Goal: Task Accomplishment & Management: Manage account settings

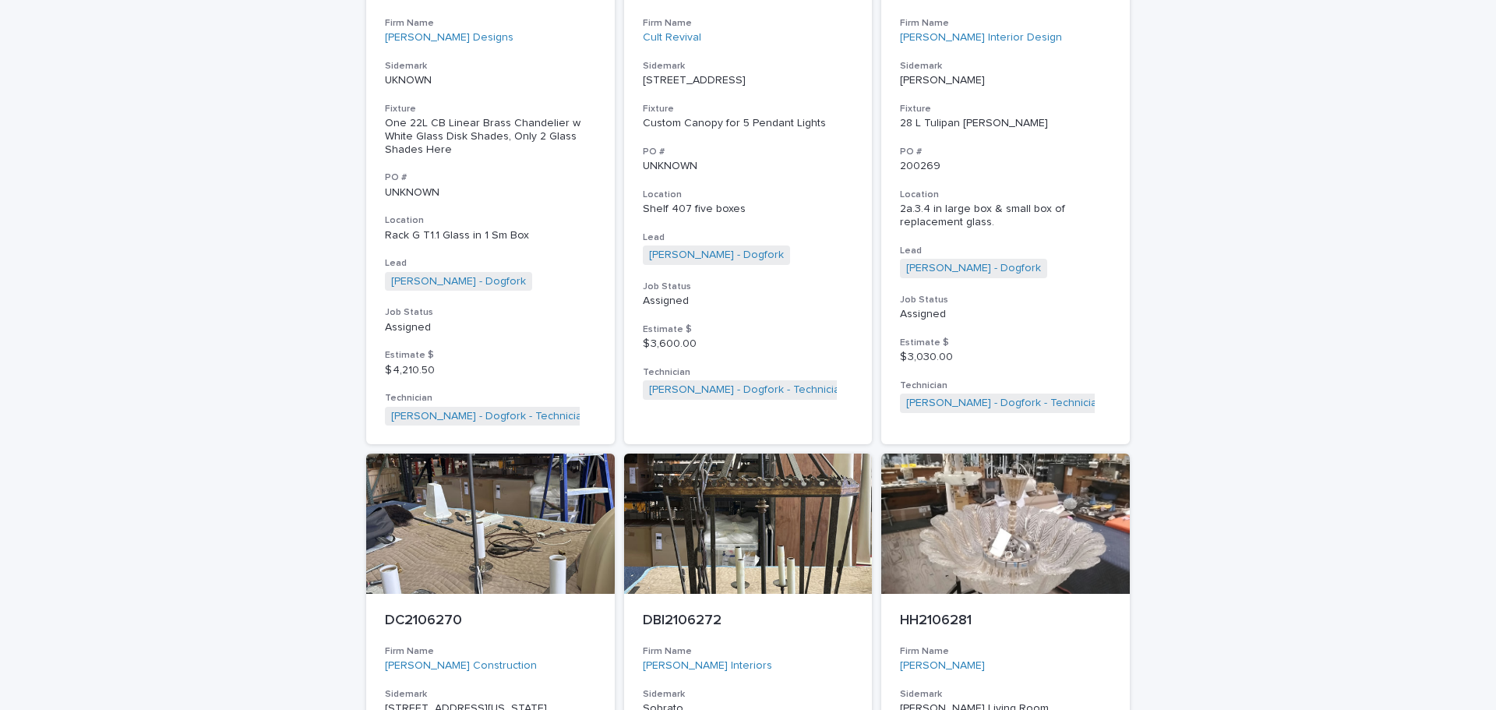
scroll to position [2338, 0]
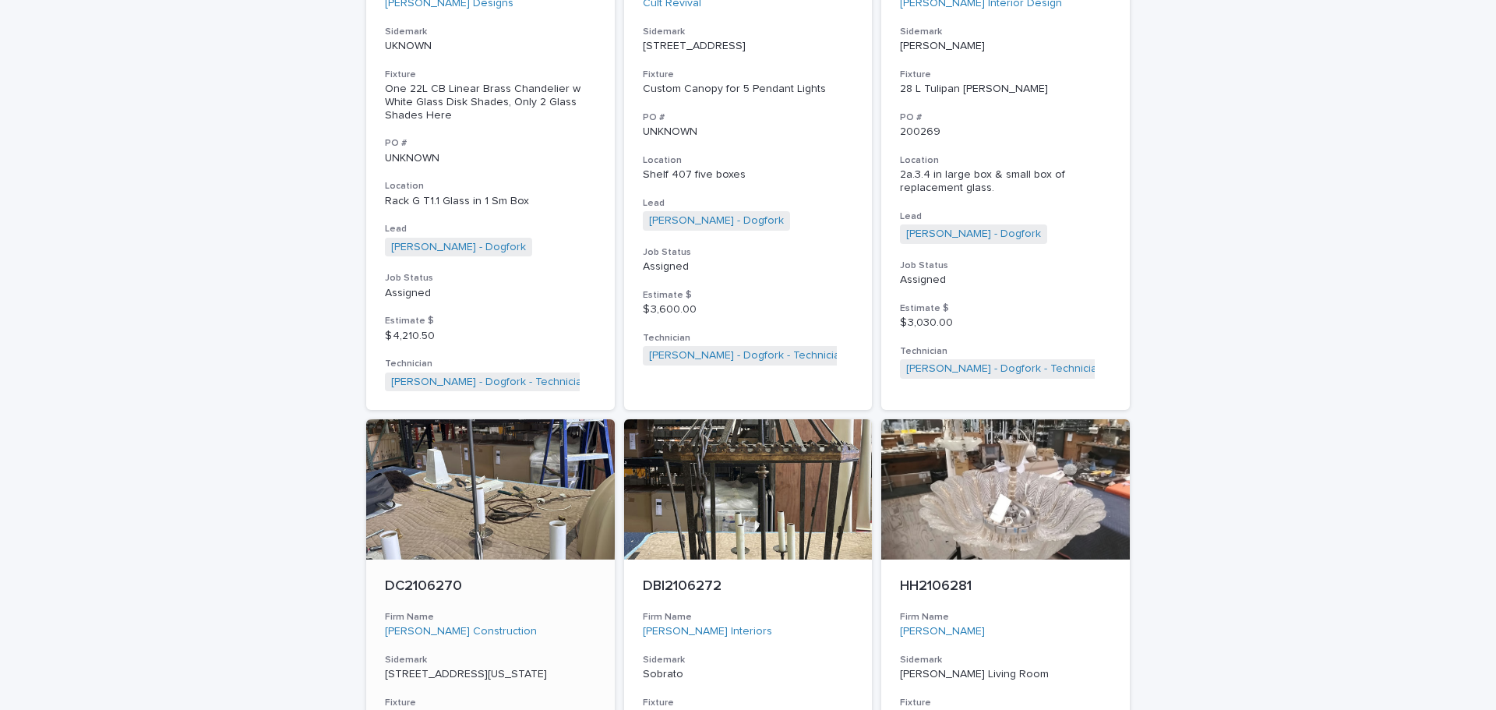
click at [446, 709] on div "ADDITIONAL WORK One 3L CB Metal Pendant see job#5903" at bounding box center [490, 724] width 211 height 26
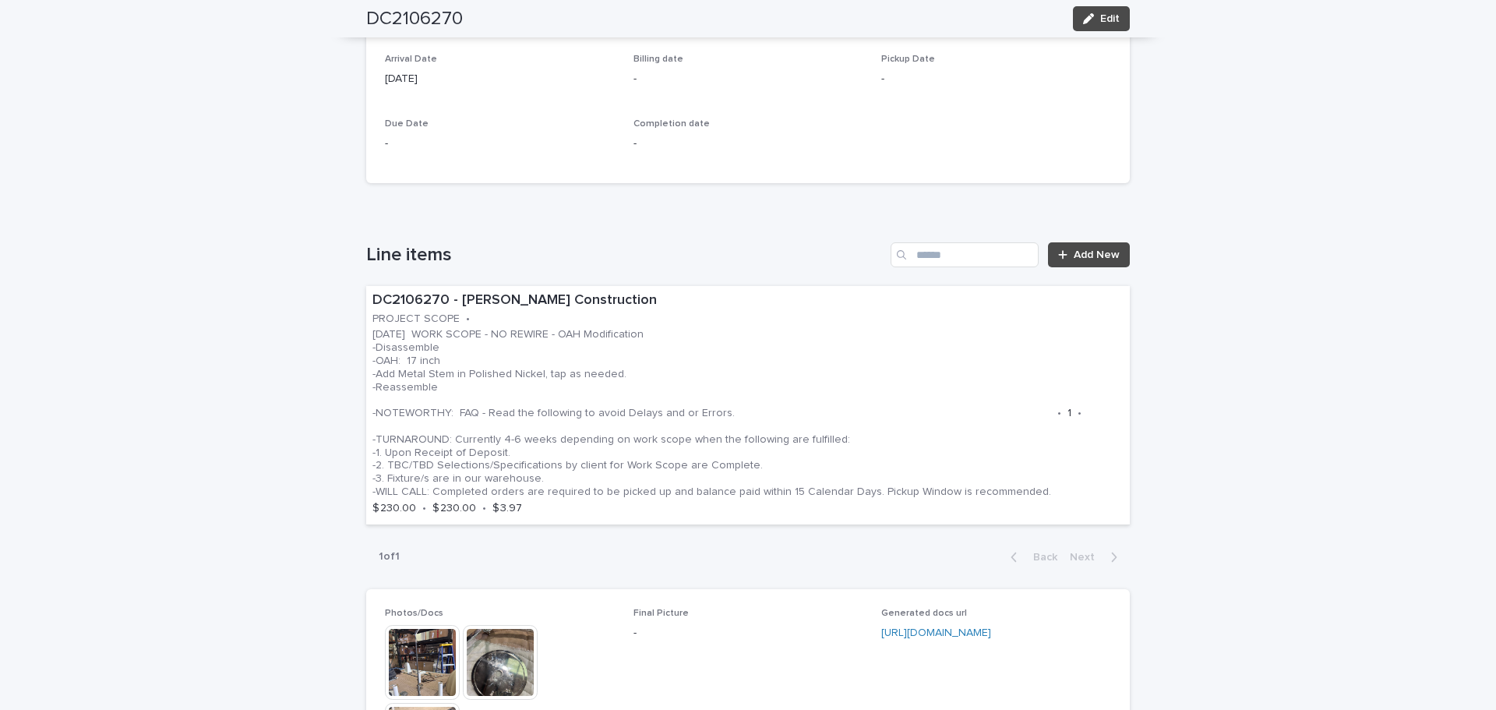
scroll to position [701, 0]
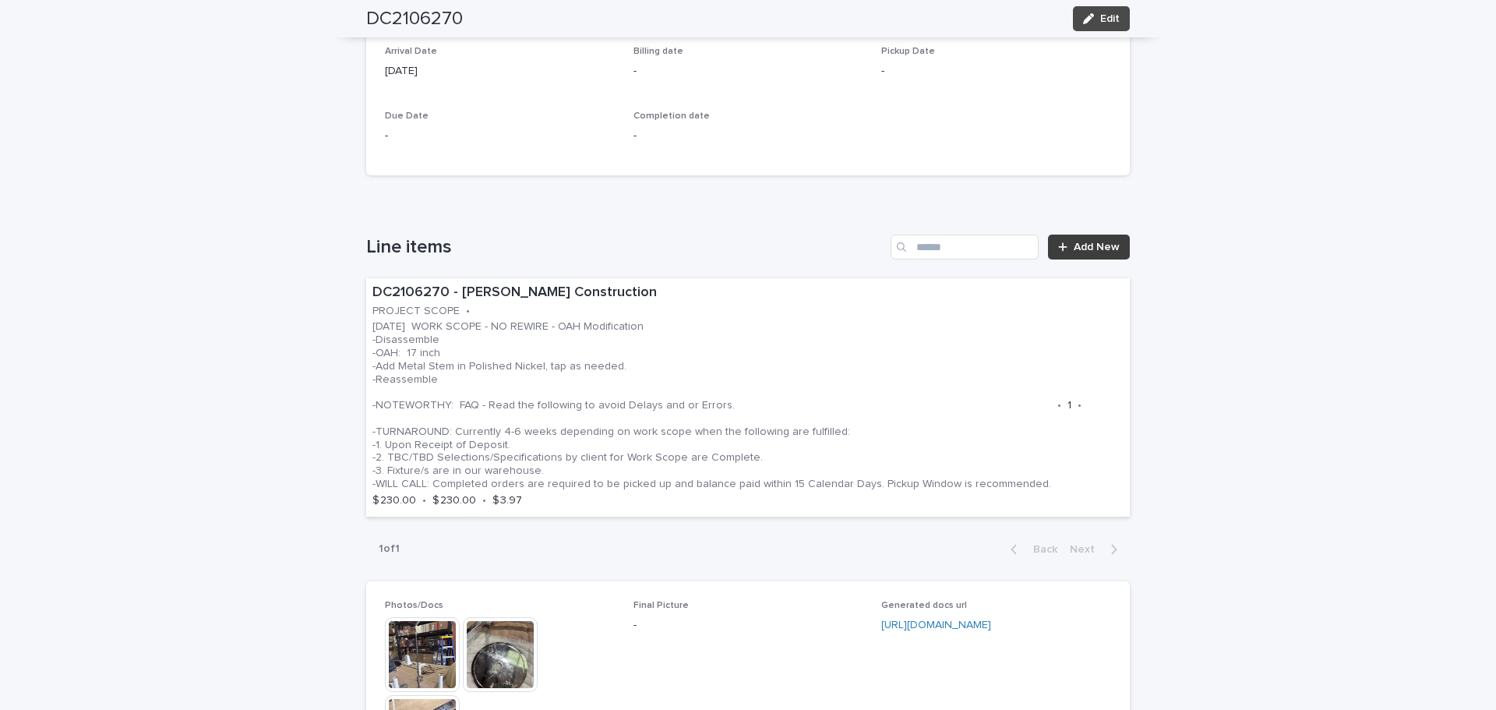
click at [1085, 246] on span "Add New" at bounding box center [1097, 247] width 46 height 11
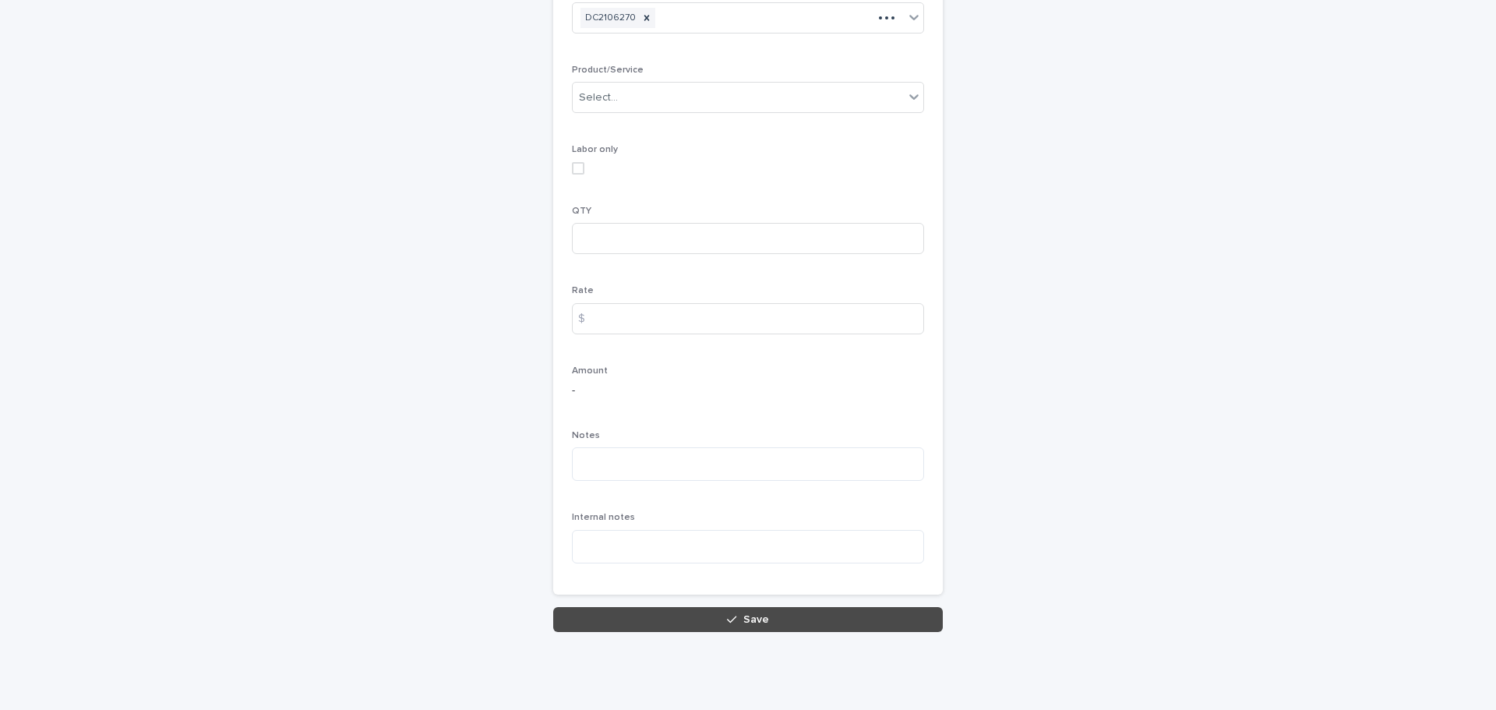
scroll to position [172, 0]
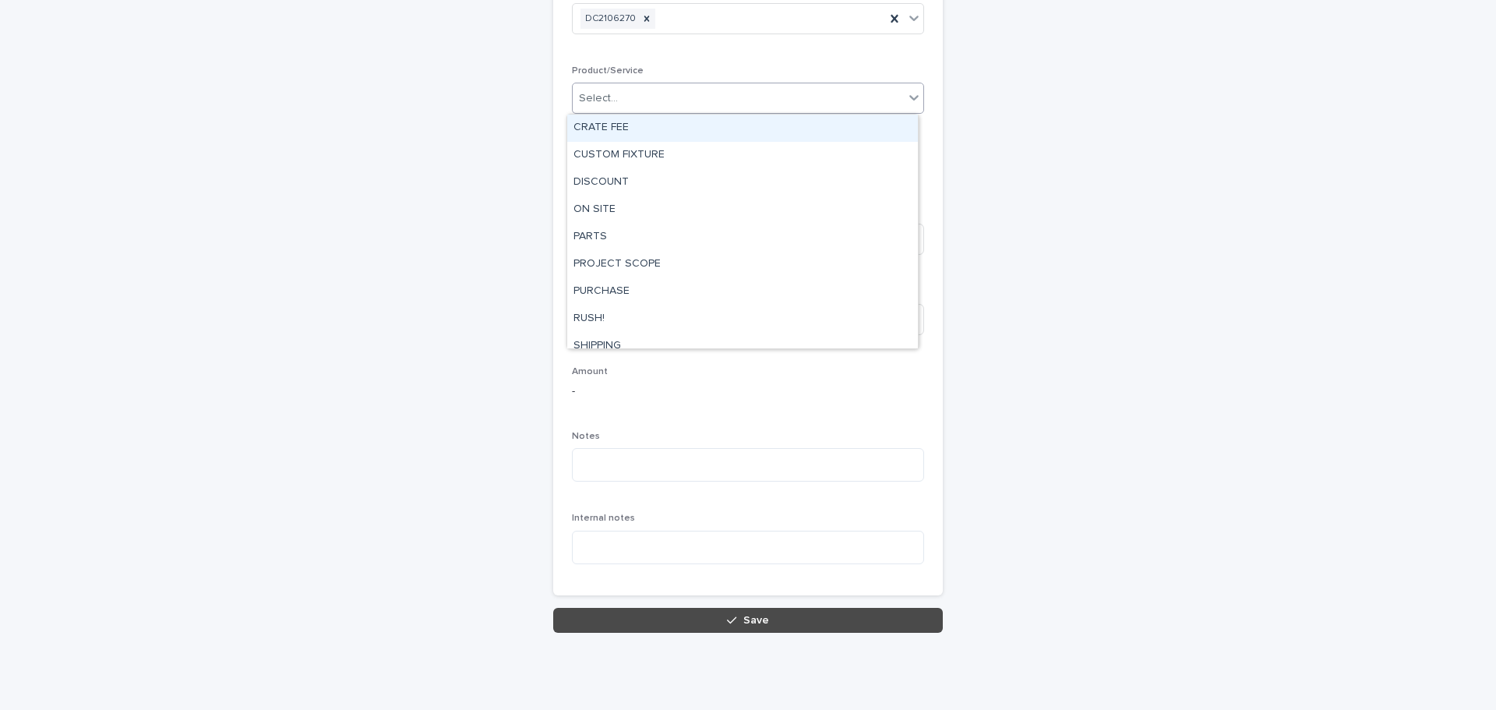
click at [906, 95] on icon at bounding box center [914, 98] width 16 height 16
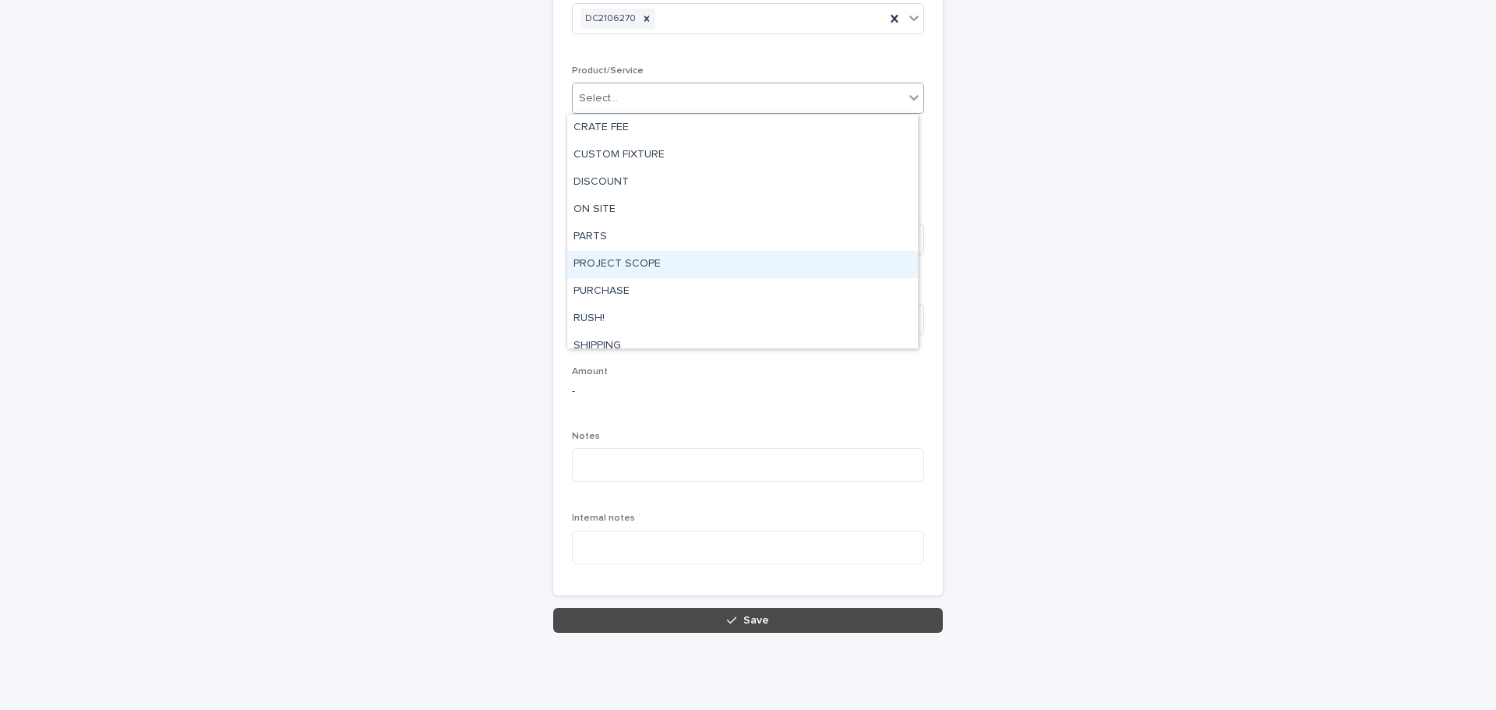
click at [612, 261] on div "PROJECT SCOPE" at bounding box center [742, 264] width 351 height 27
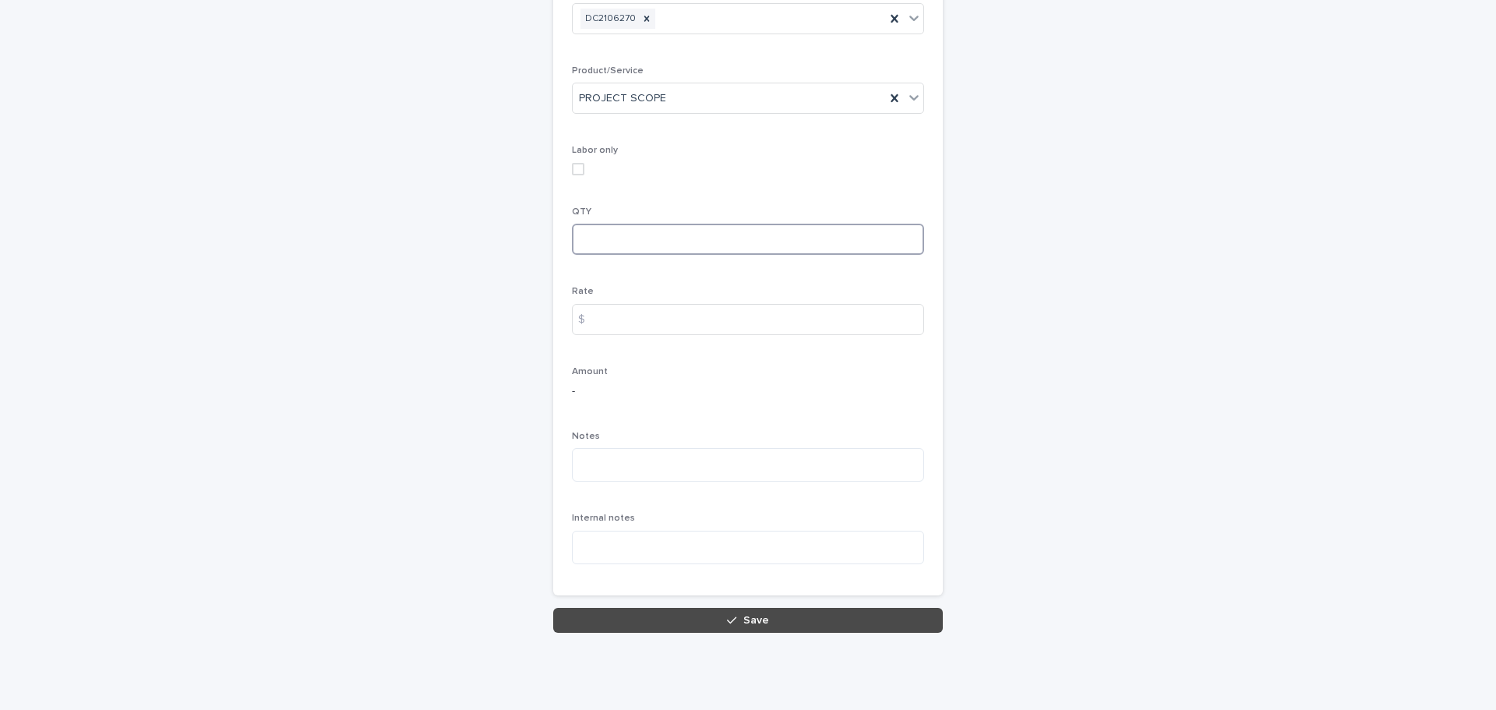
click at [604, 239] on input at bounding box center [748, 239] width 352 height 31
type input "*"
click at [599, 457] on textarea at bounding box center [748, 465] width 352 height 34
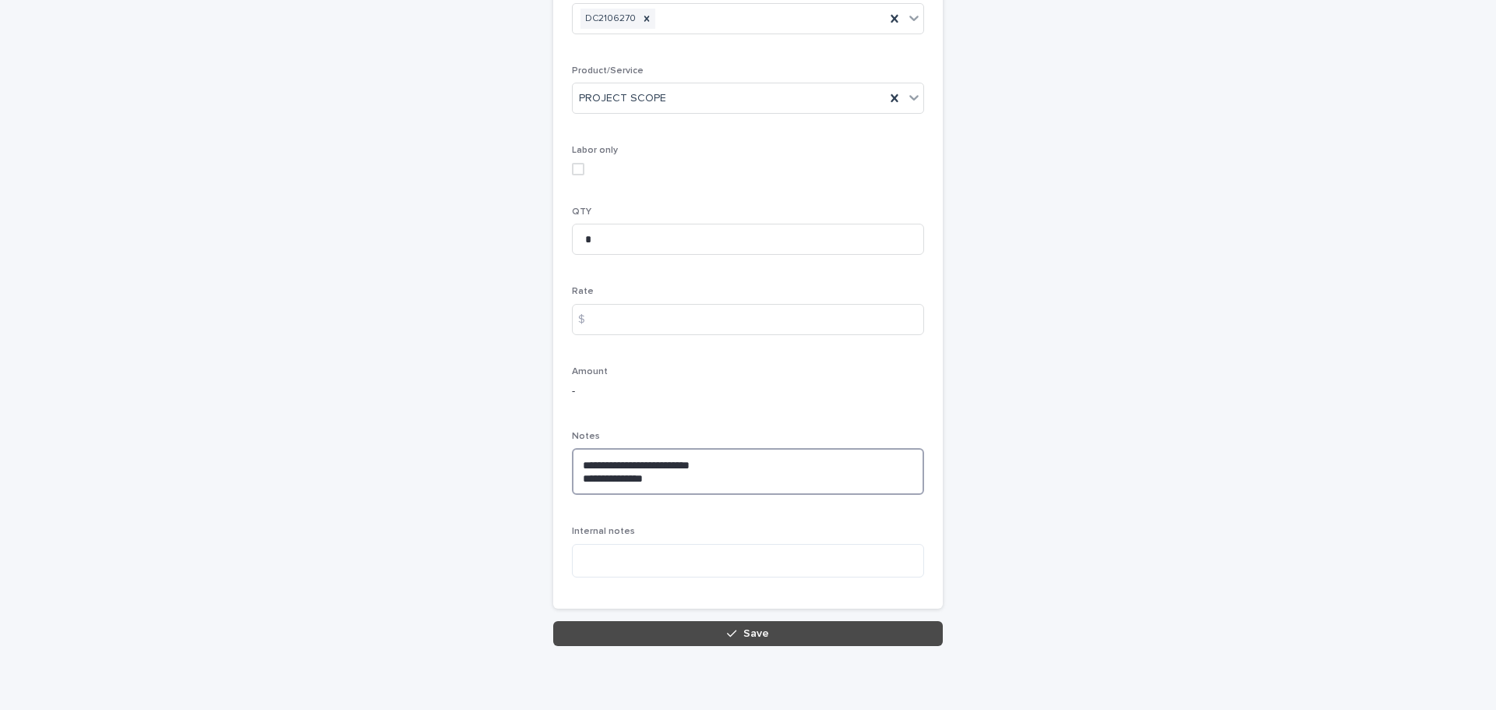
click at [591, 479] on textarea "**********" at bounding box center [748, 471] width 352 height 47
click at [684, 482] on textarea "**********" at bounding box center [748, 471] width 352 height 47
type textarea "**********"
click at [645, 322] on input at bounding box center [748, 319] width 352 height 31
type input "******"
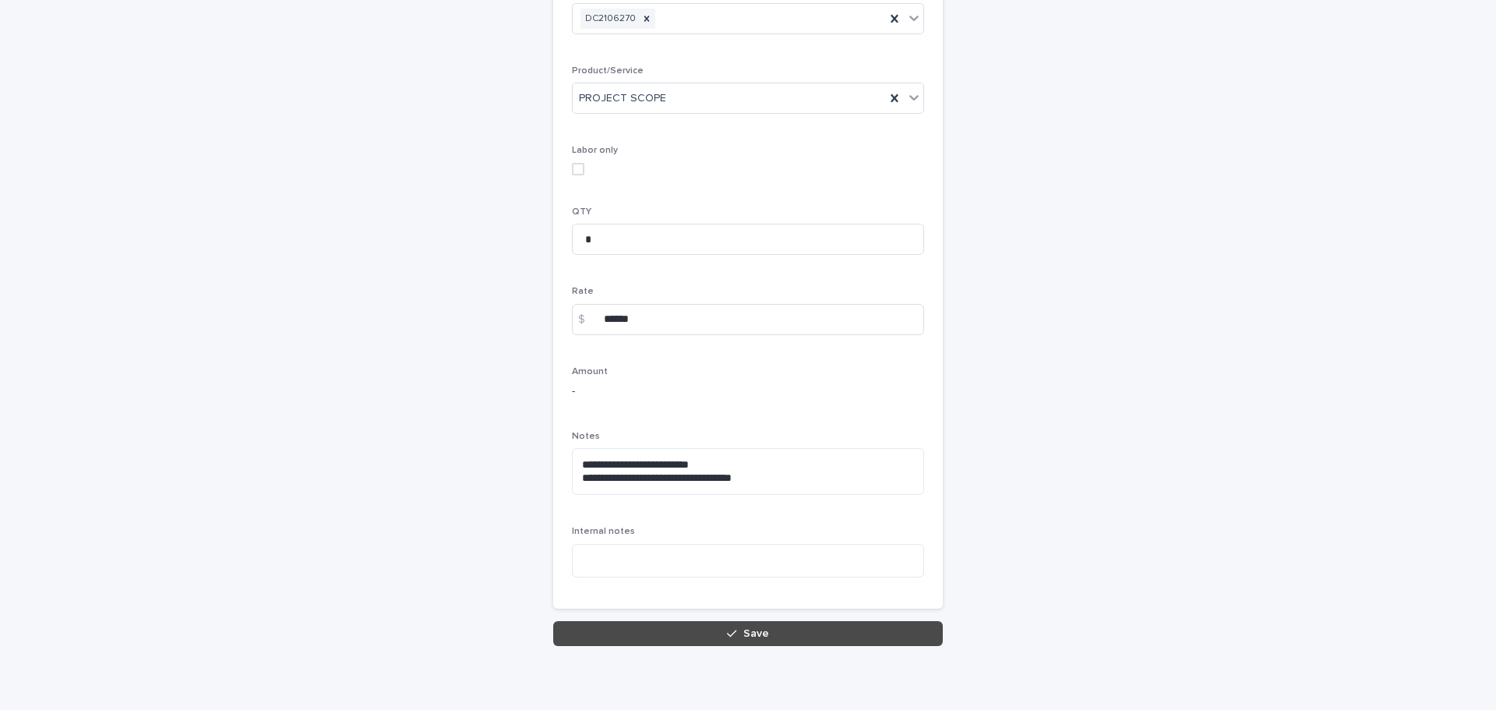
click at [709, 634] on button "Save" at bounding box center [748, 633] width 390 height 25
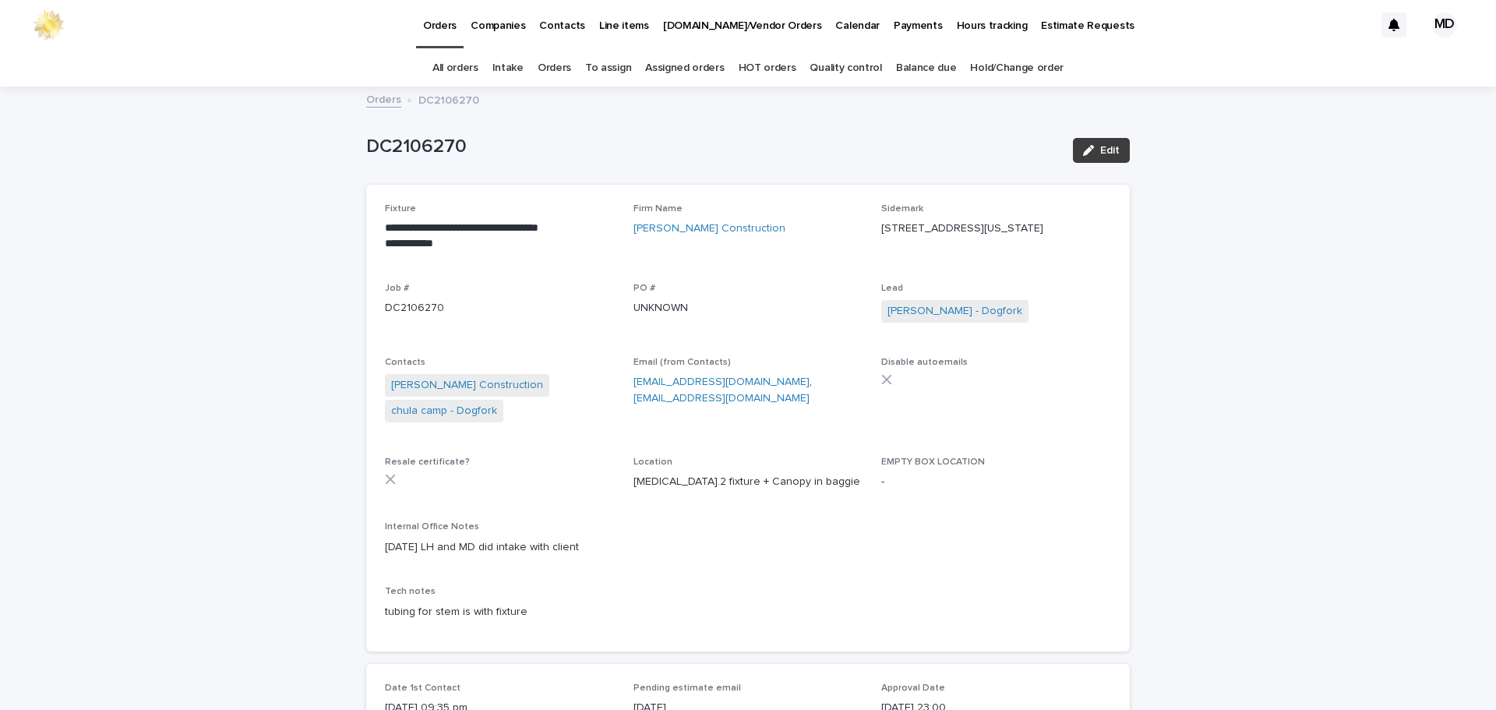
click at [1100, 148] on span "Edit" at bounding box center [1109, 150] width 19 height 11
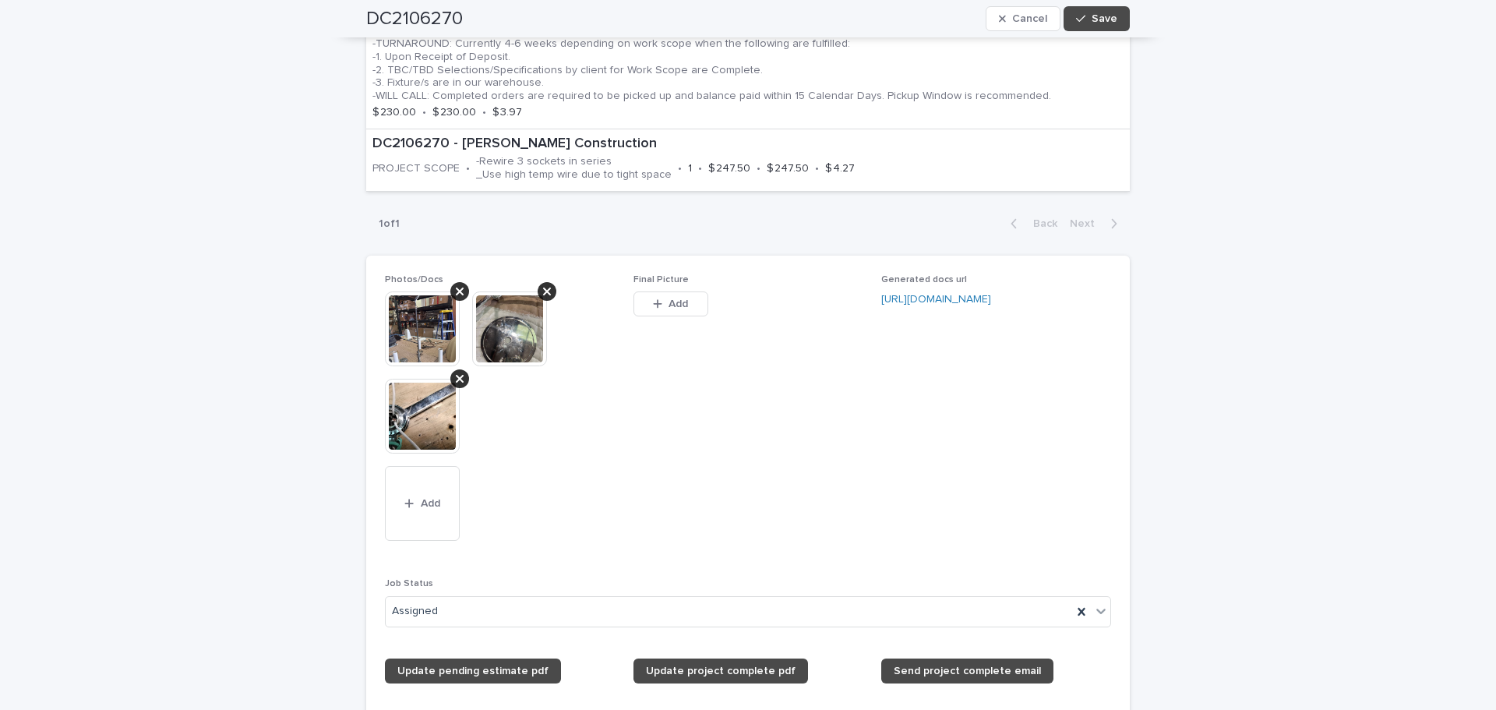
scroll to position [1403, 0]
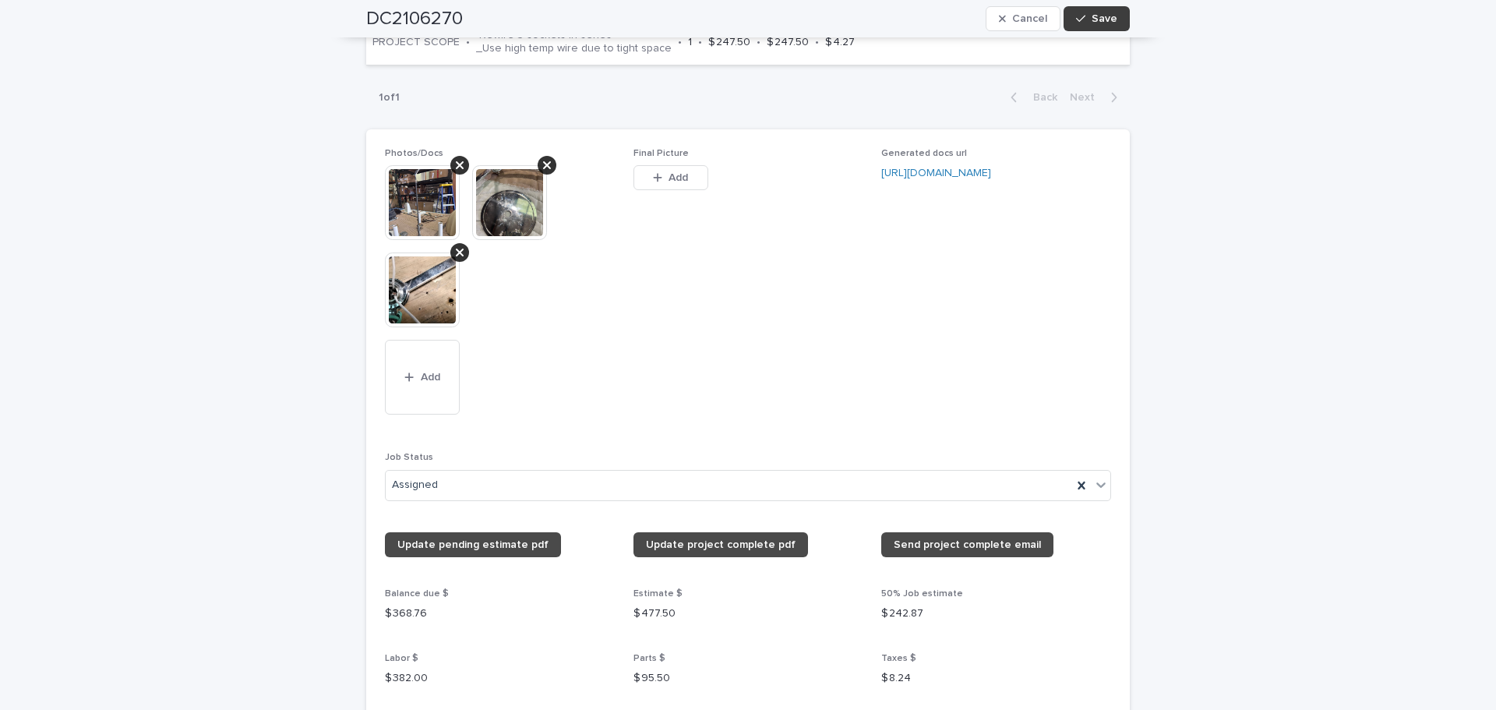
click at [1108, 19] on span "Save" at bounding box center [1105, 18] width 26 height 11
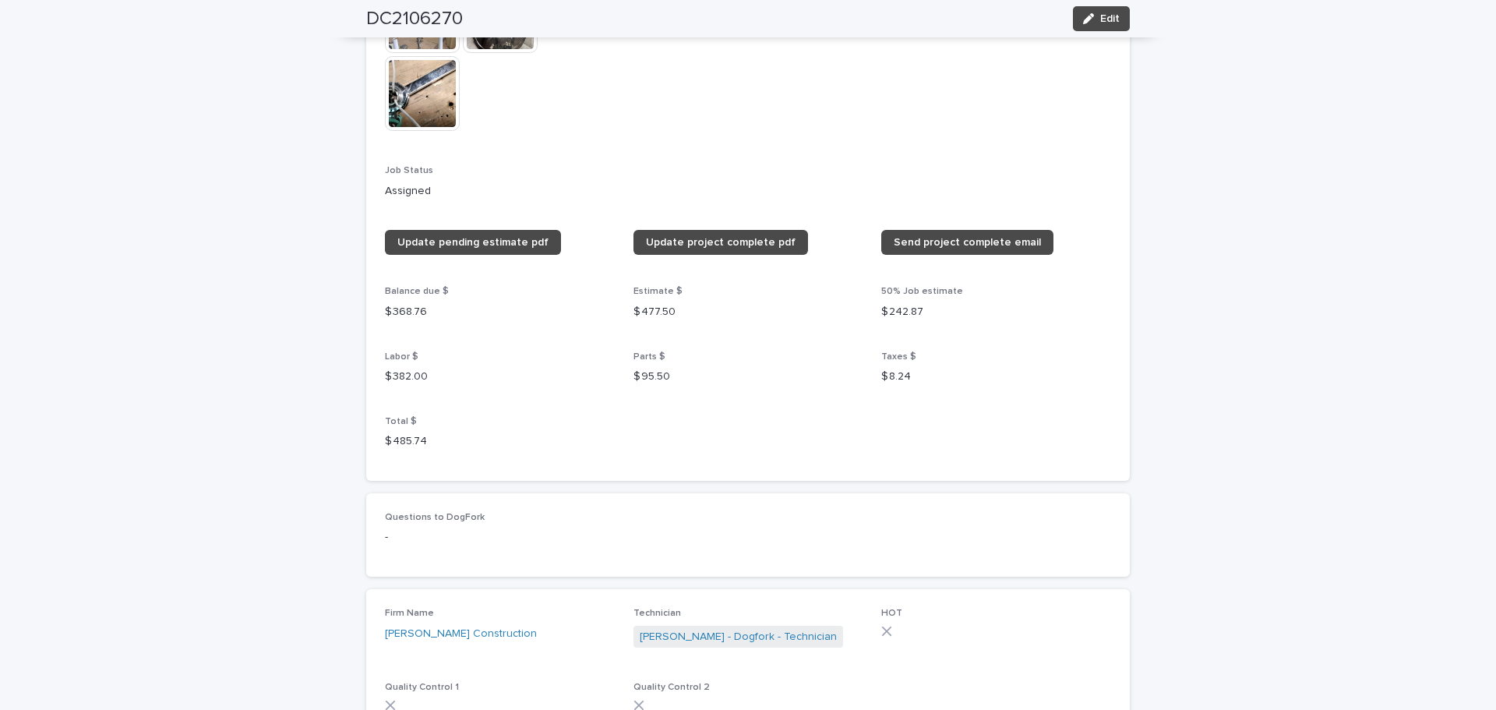
scroll to position [1185, 0]
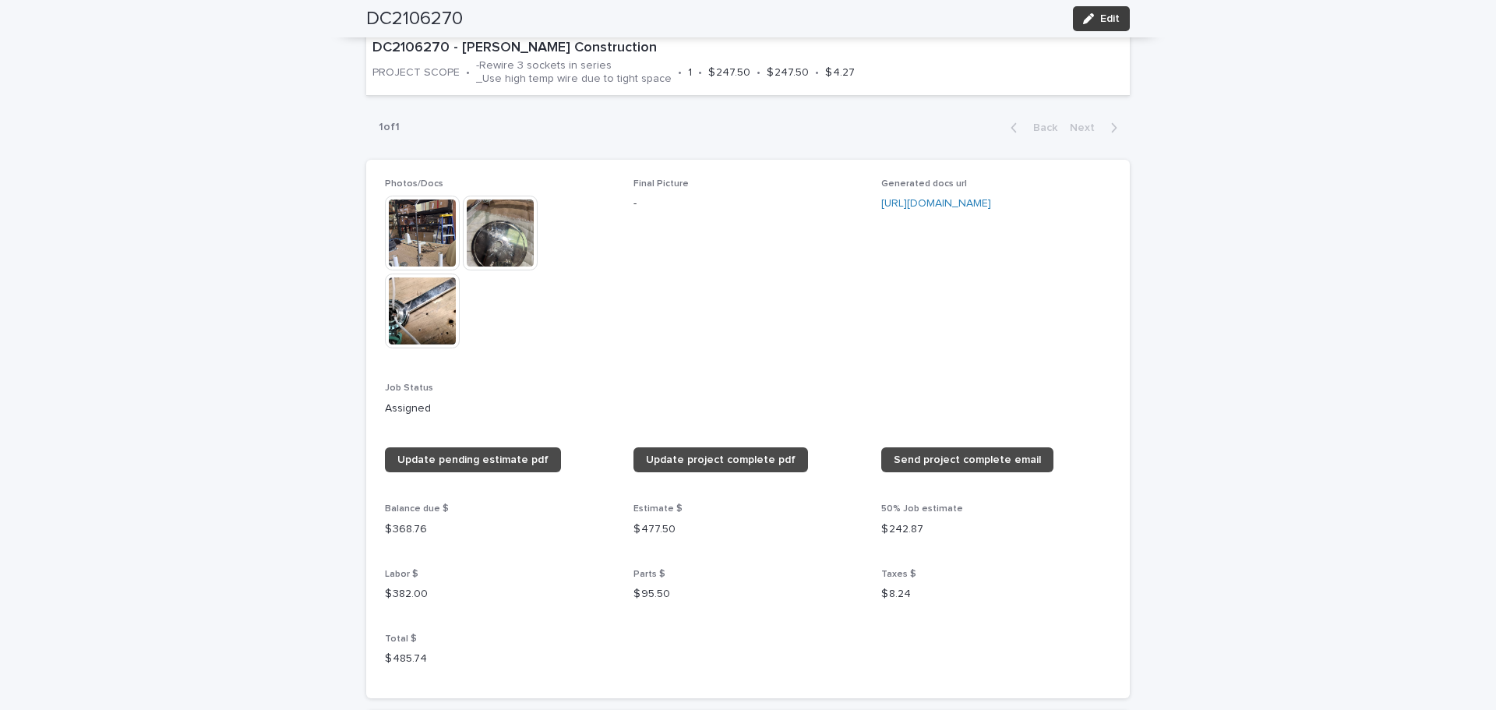
click at [1109, 12] on button "Edit" at bounding box center [1101, 18] width 57 height 25
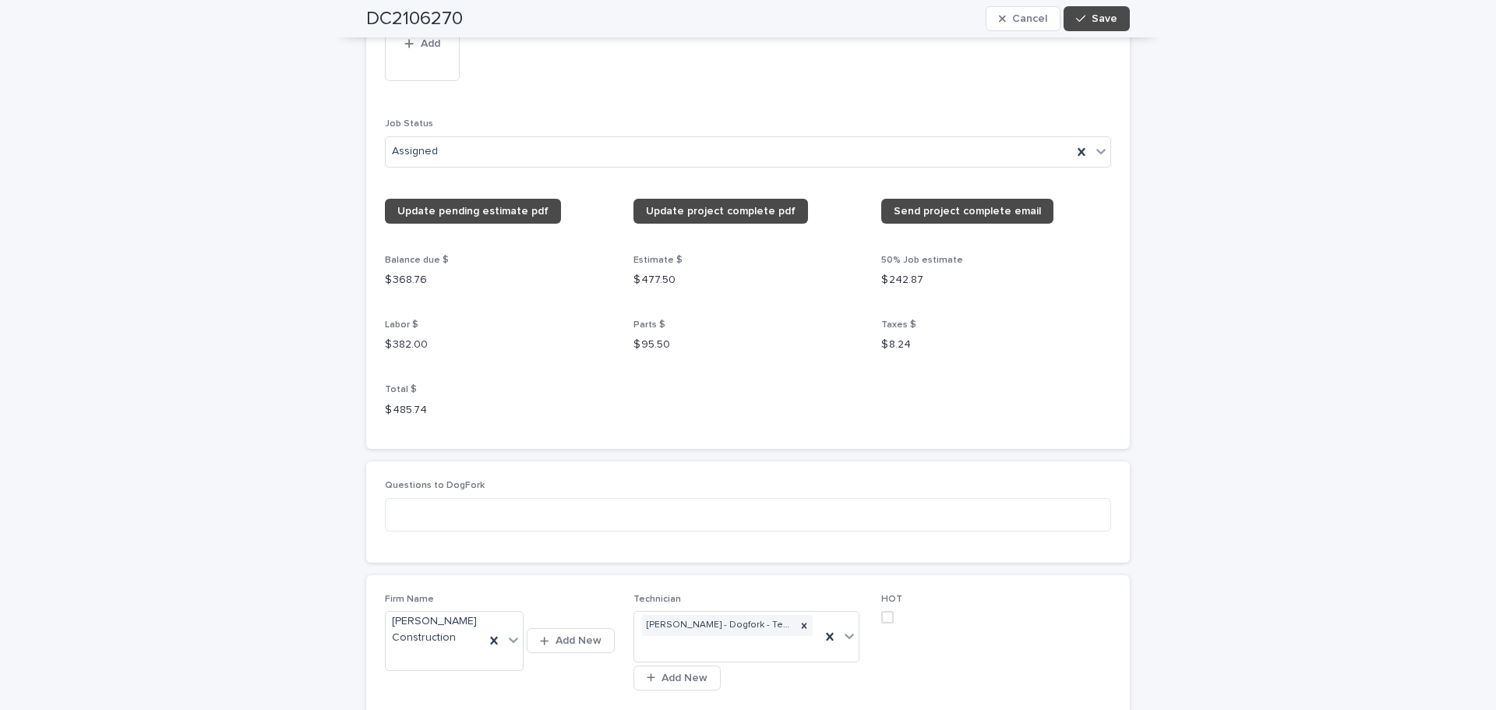
scroll to position [1679, 0]
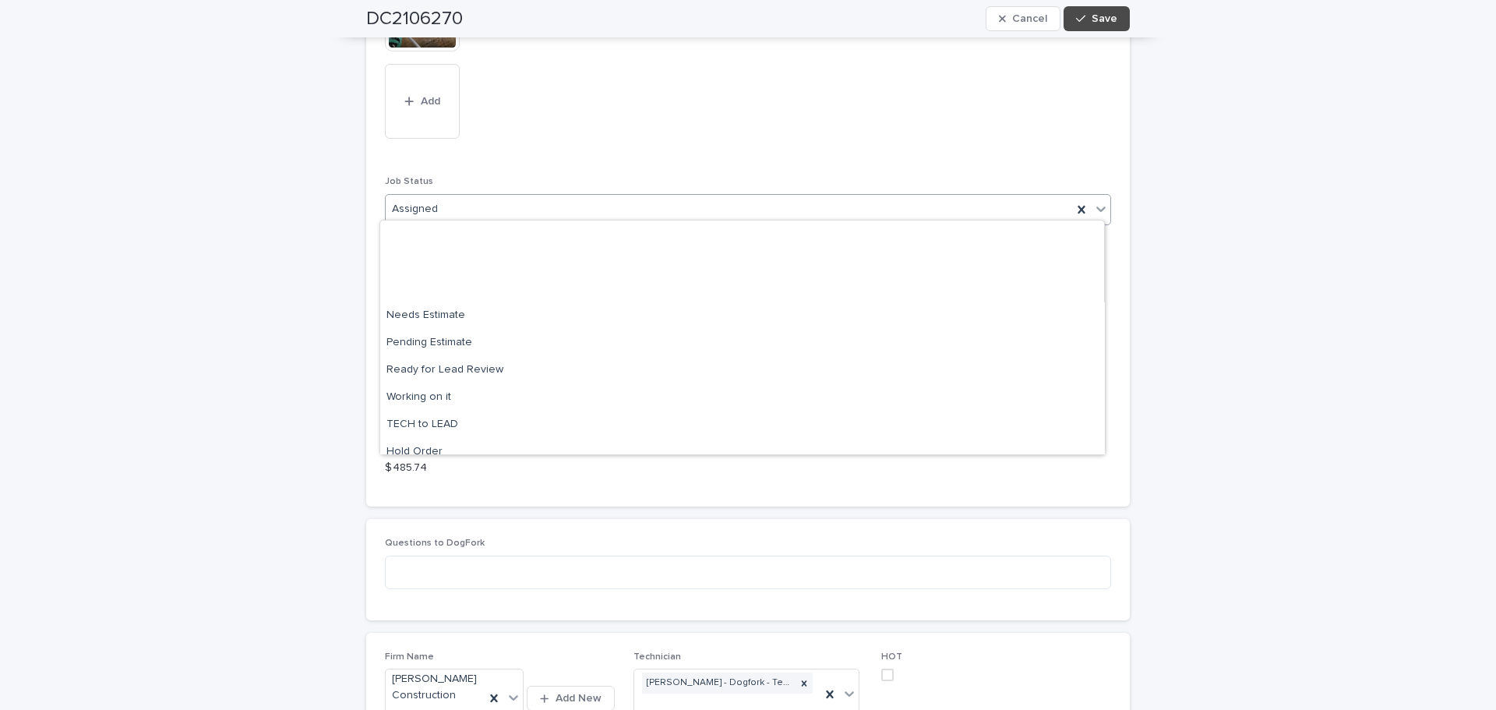
click at [1097, 201] on icon at bounding box center [1101, 209] width 16 height 16
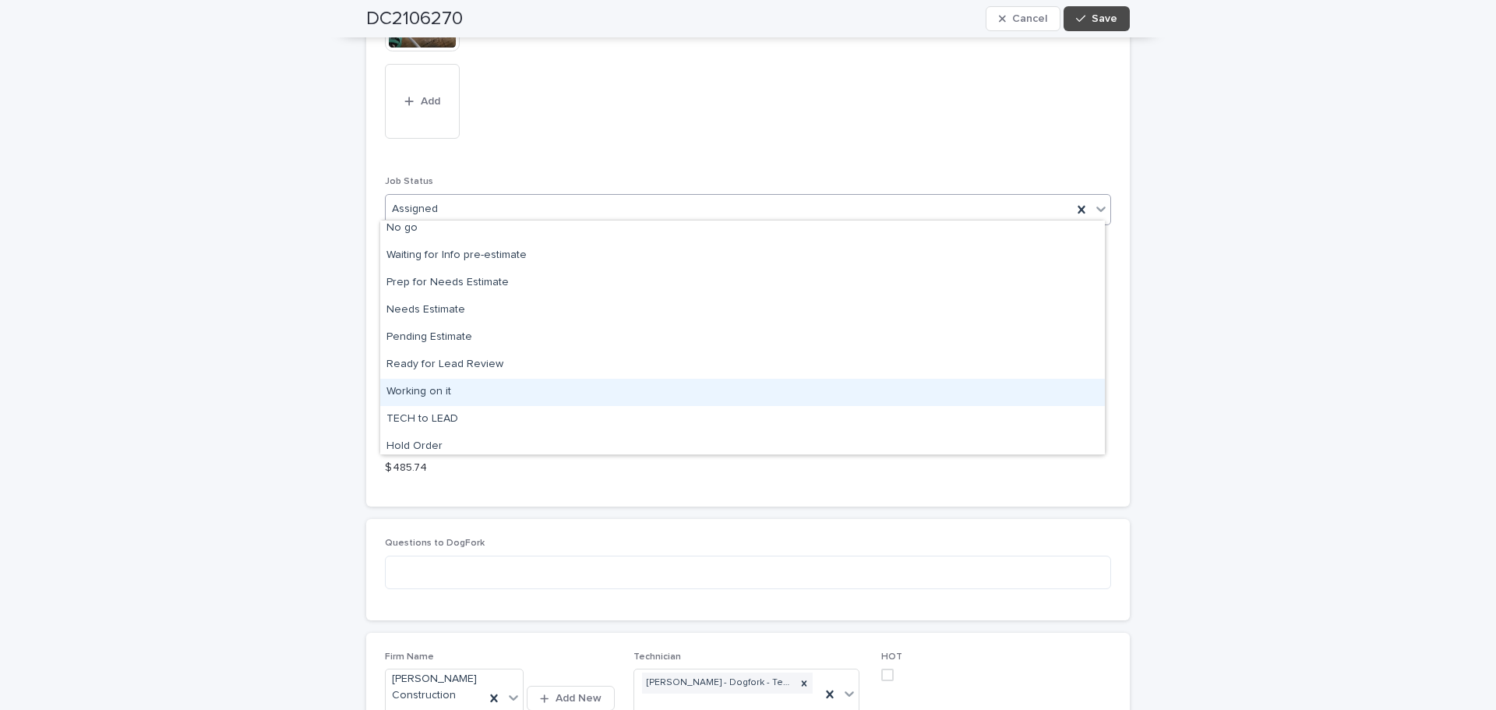
scroll to position [0, 0]
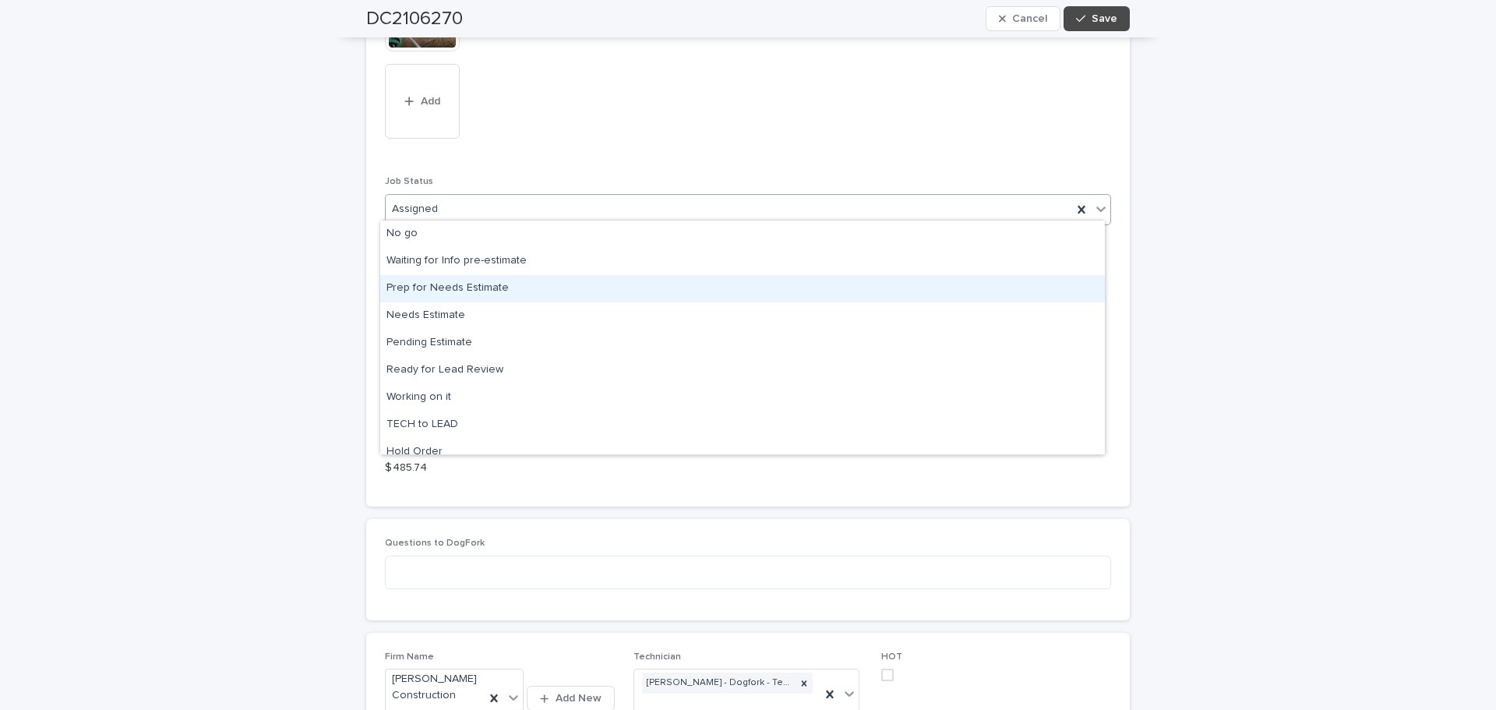
click at [727, 288] on div "Prep for Needs Estimate" at bounding box center [742, 288] width 725 height 27
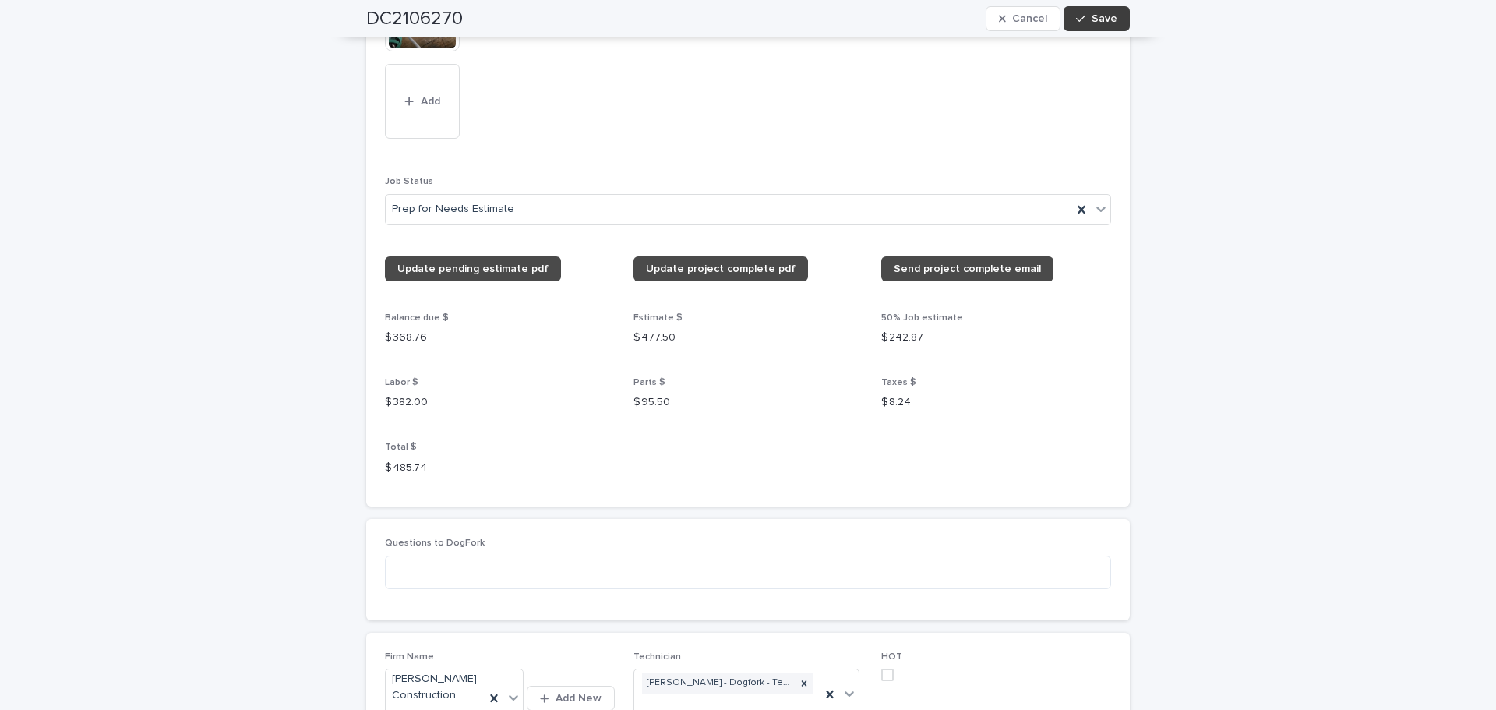
click at [1099, 15] on span "Save" at bounding box center [1105, 18] width 26 height 11
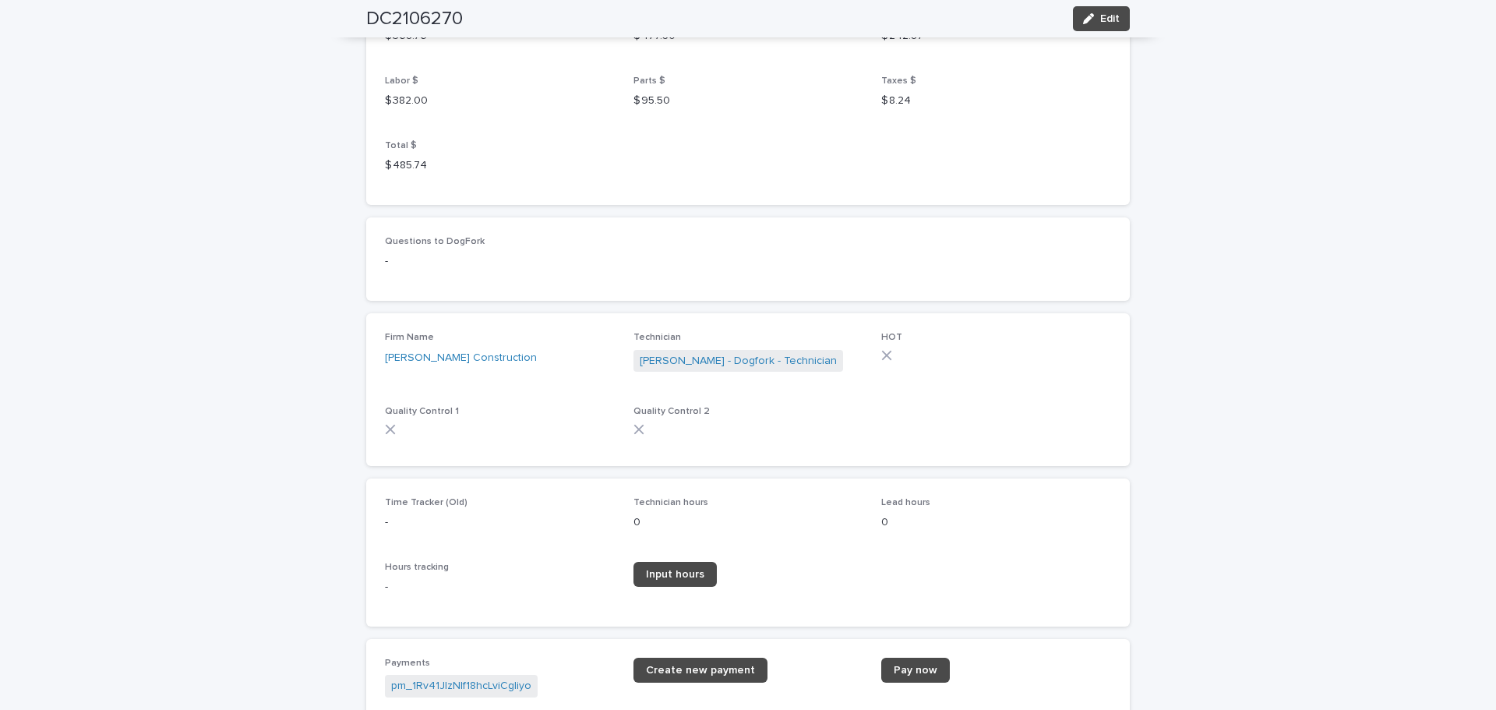
scroll to position [1461, 0]
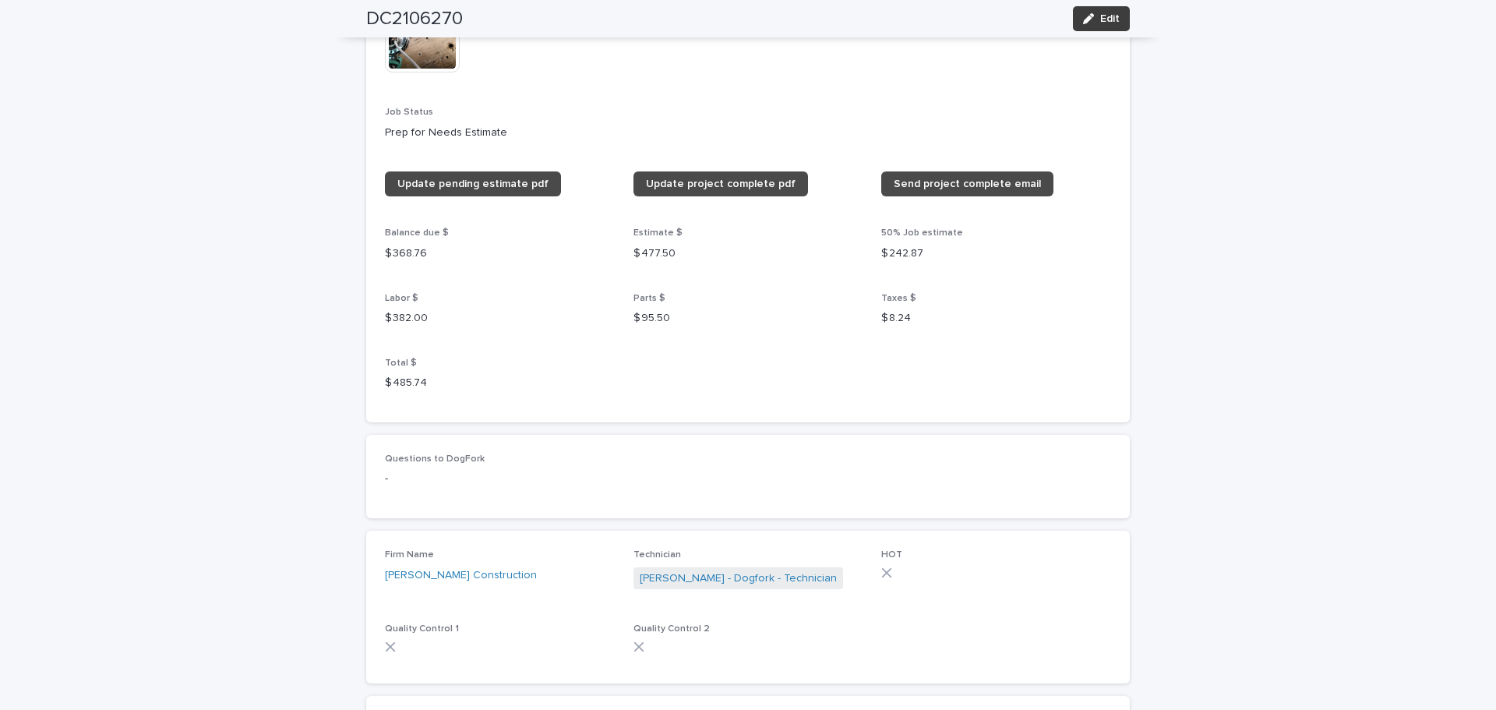
click at [1104, 14] on span "Edit" at bounding box center [1109, 18] width 19 height 11
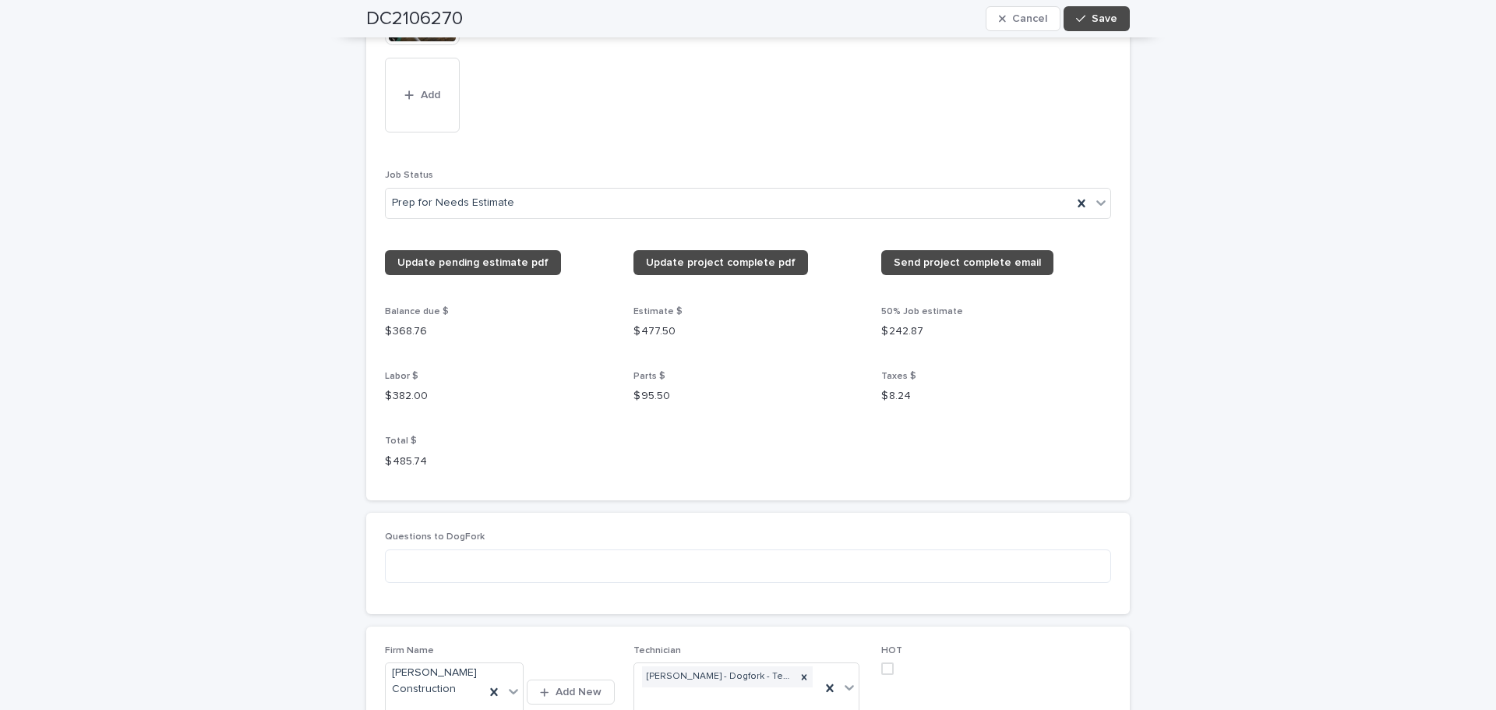
scroll to position [1673, 0]
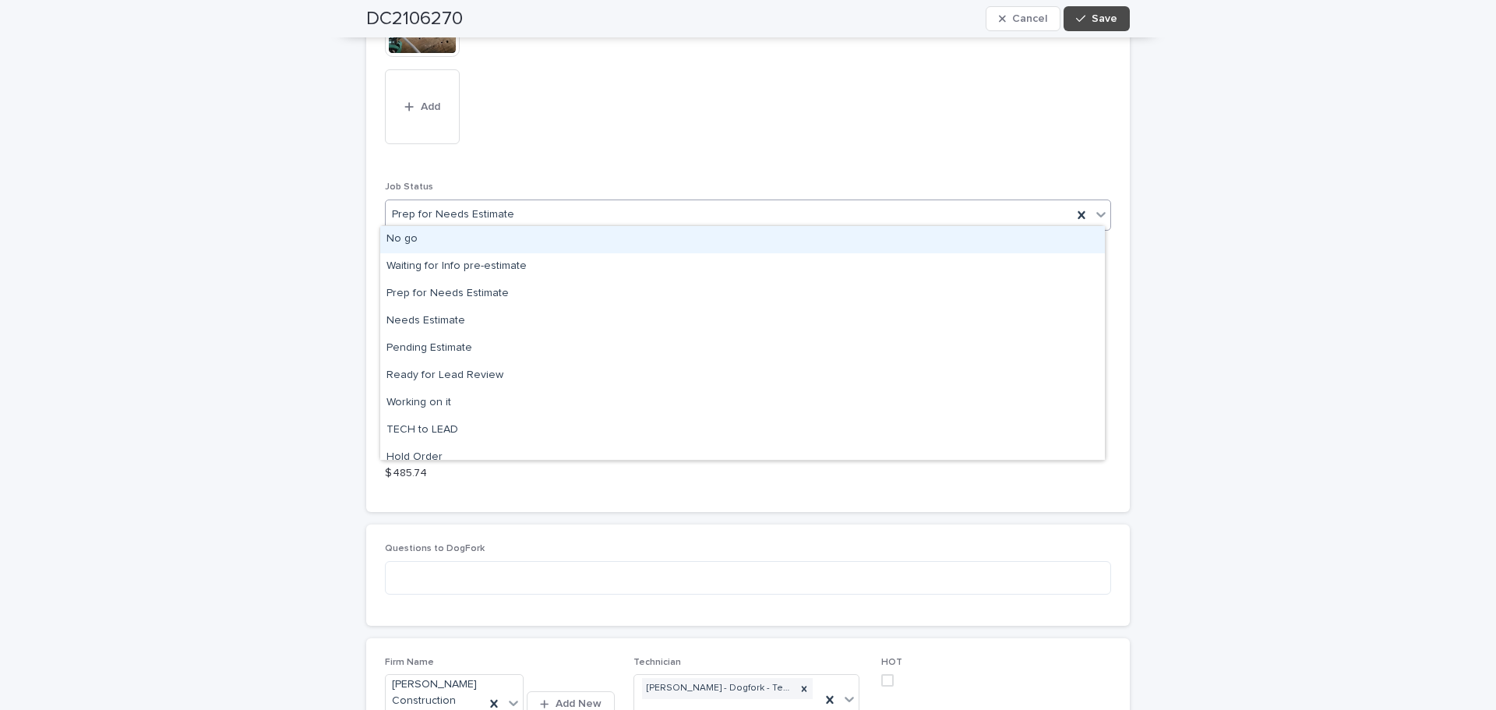
click at [1093, 207] on icon at bounding box center [1101, 215] width 16 height 16
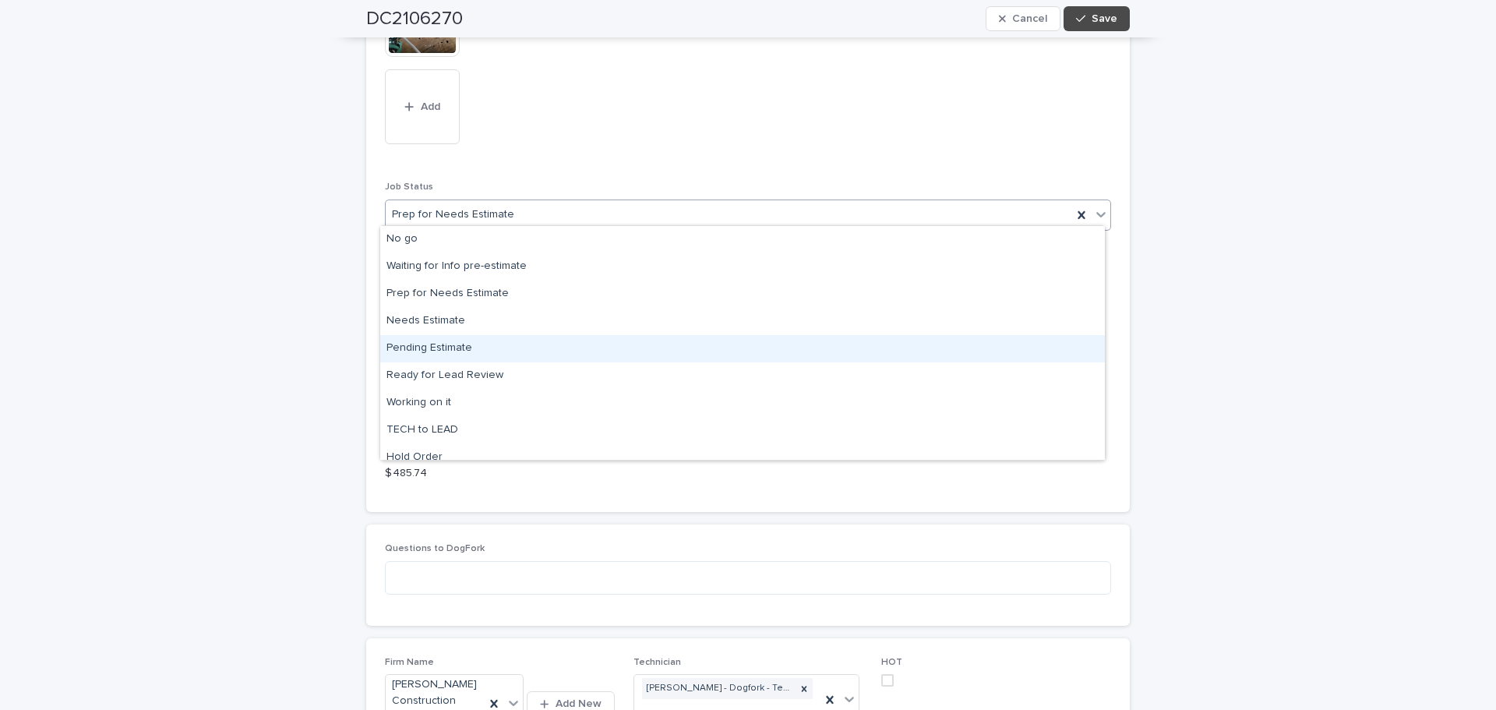
click at [405, 346] on div "Pending Estimate" at bounding box center [742, 348] width 725 height 27
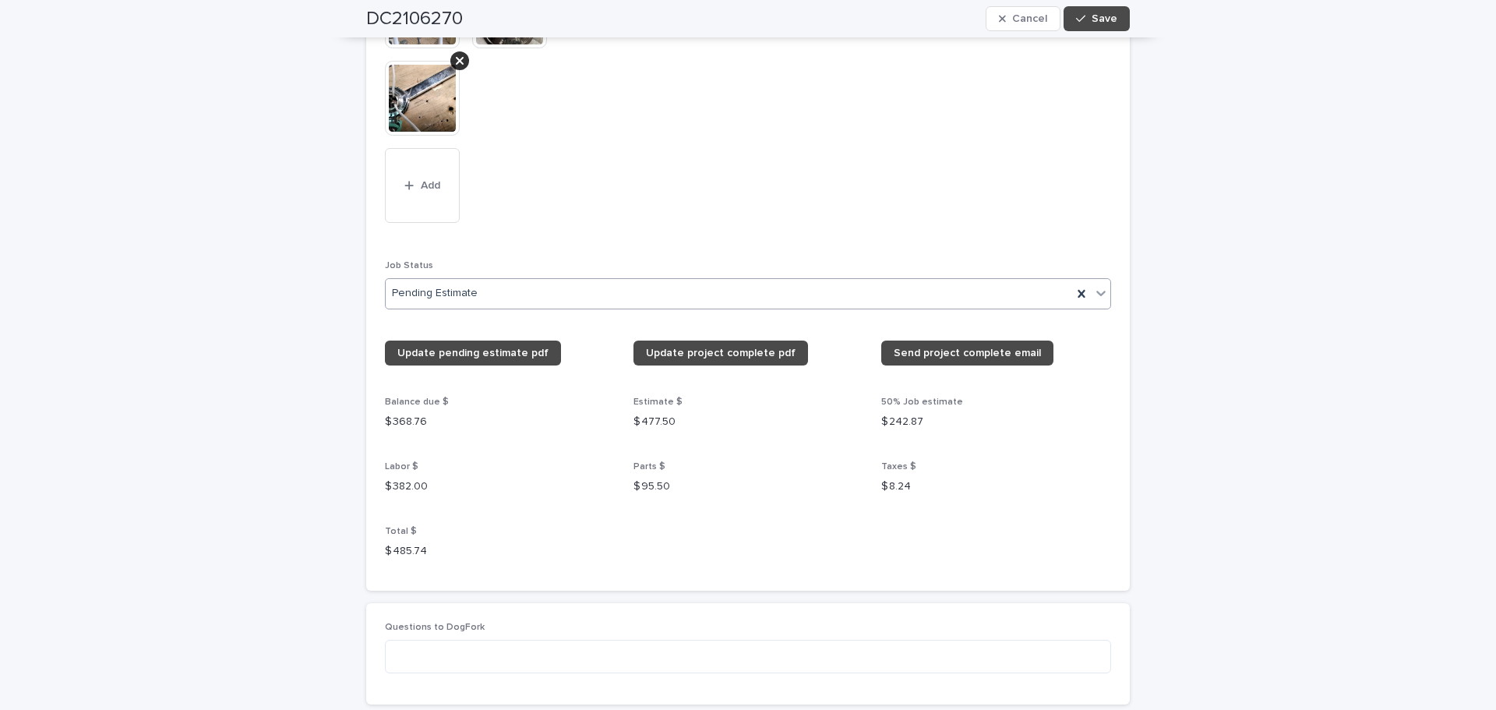
scroll to position [1713, 0]
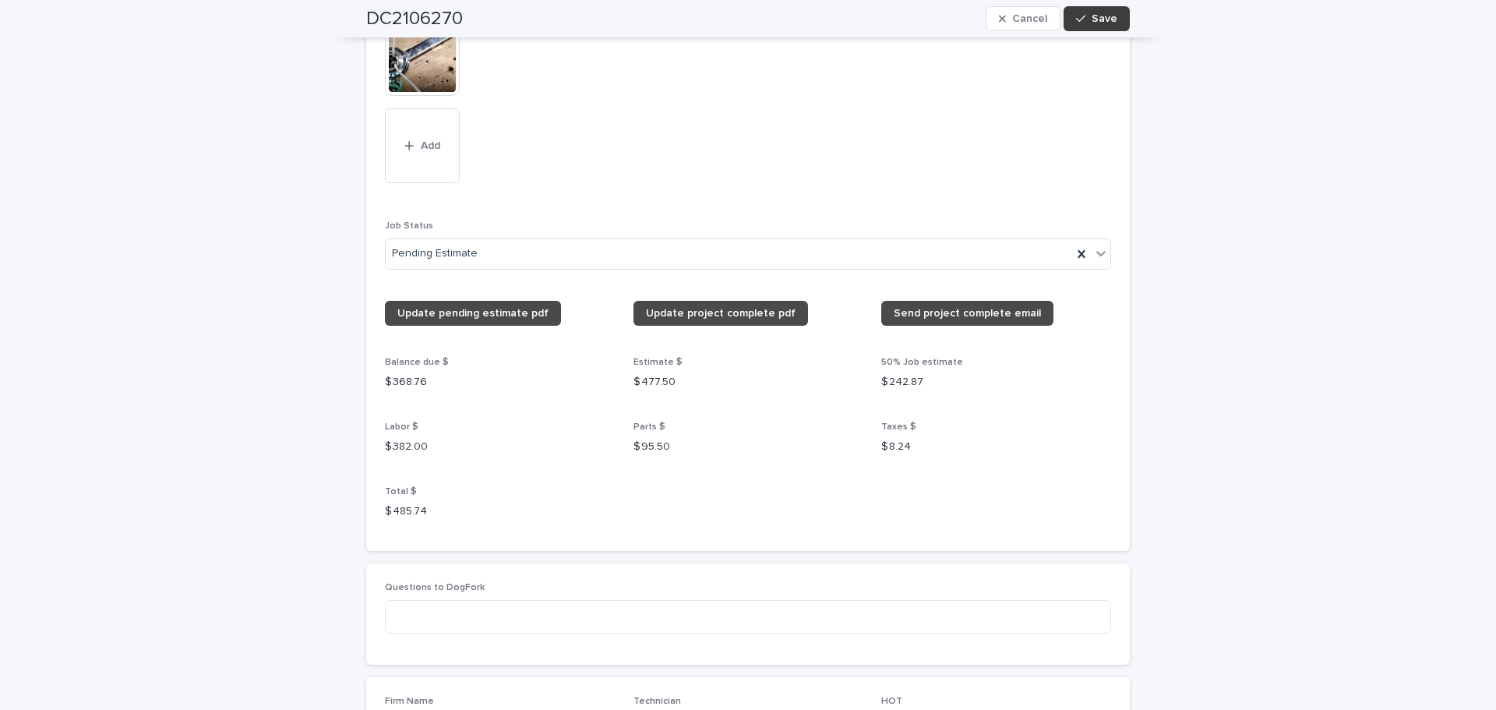
click at [1092, 13] on span "Save" at bounding box center [1105, 18] width 26 height 11
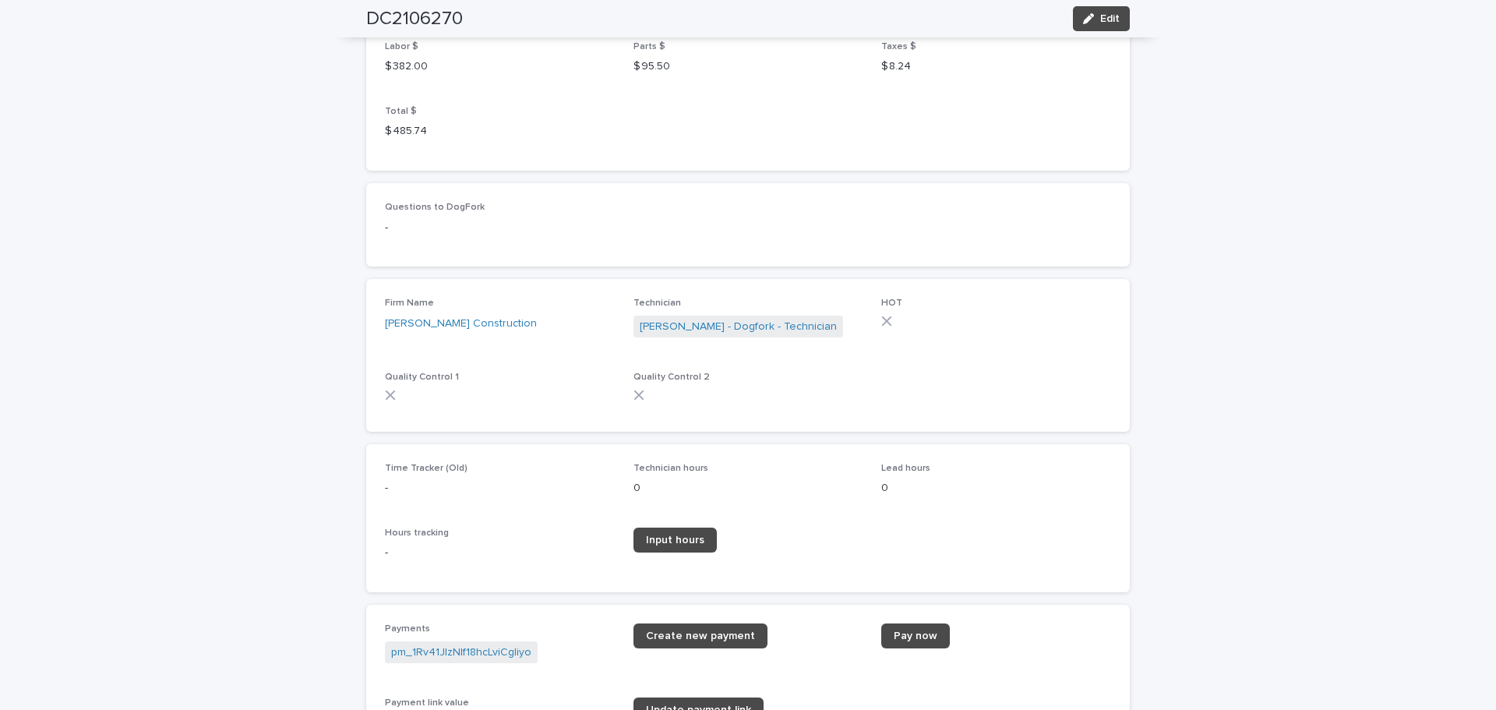
scroll to position [1456, 0]
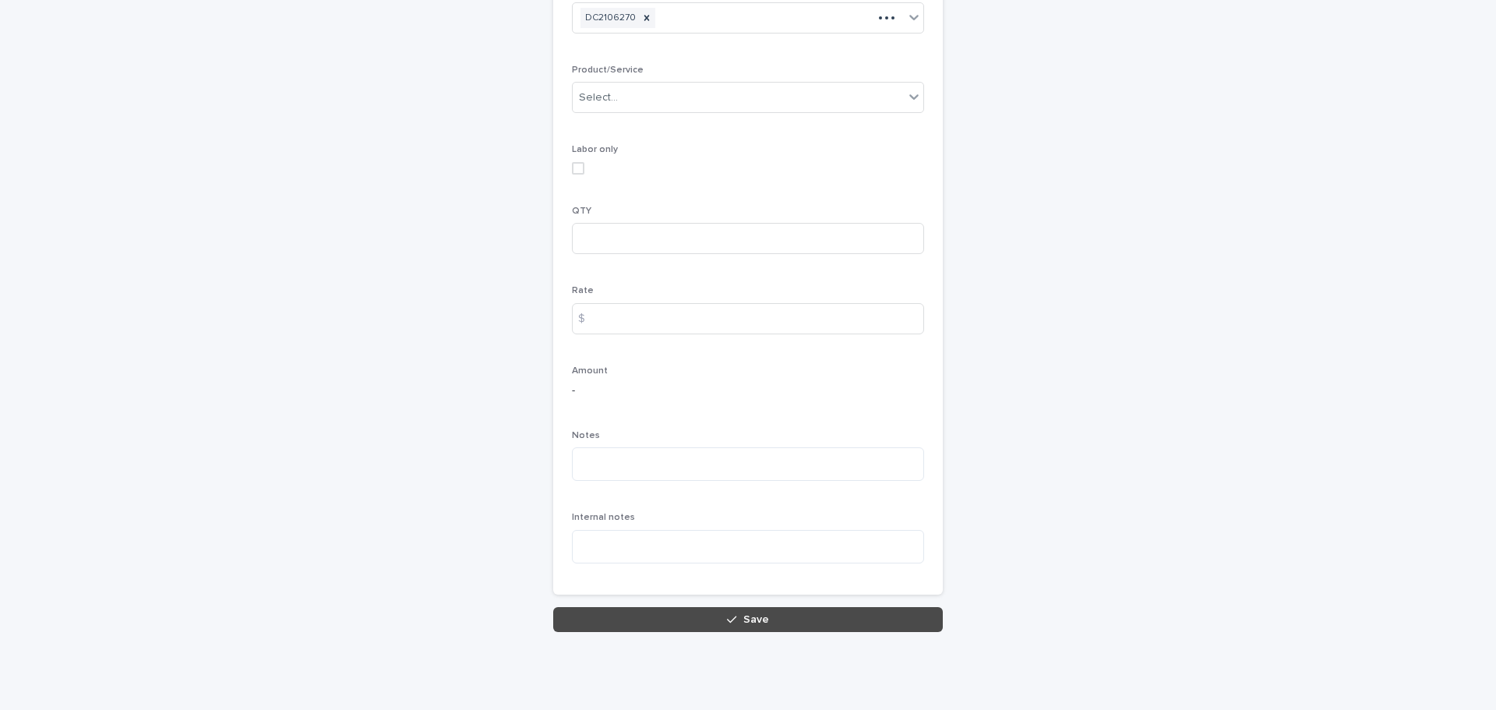
scroll to position [172, 0]
